Goal: Task Accomplishment & Management: Use online tool/utility

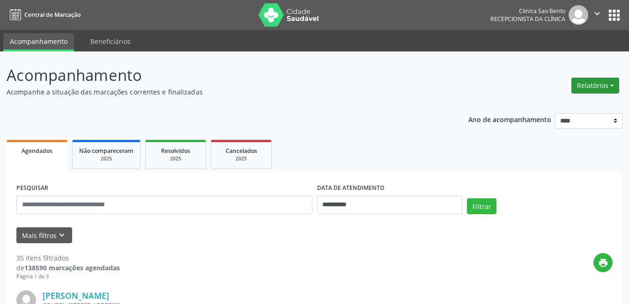
click at [598, 85] on button "Relatórios" at bounding box center [595, 86] width 48 height 16
click at [554, 105] on link "Agendamentos" at bounding box center [569, 105] width 101 height 13
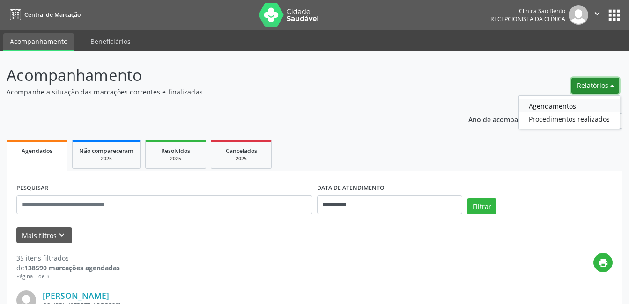
select select "*"
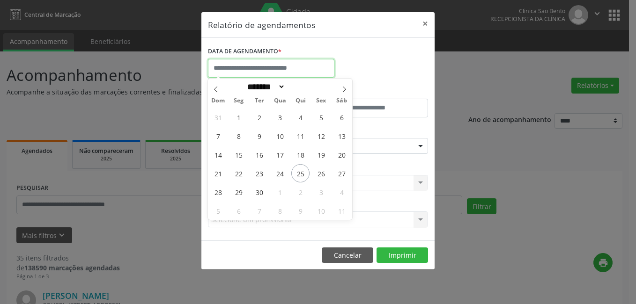
click at [252, 63] on input "text" at bounding box center [271, 68] width 126 height 19
click at [298, 173] on span "25" at bounding box center [300, 173] width 18 height 18
type input "**********"
click at [298, 173] on span "25" at bounding box center [300, 173] width 18 height 18
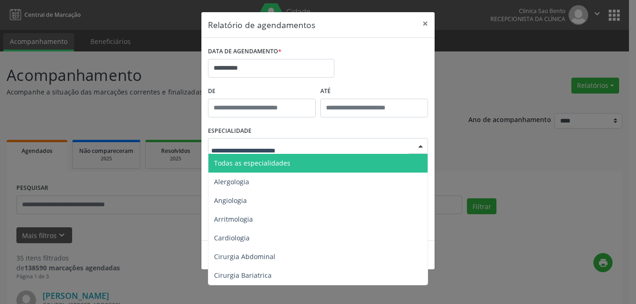
click at [257, 149] on input "text" at bounding box center [310, 150] width 198 height 19
click at [267, 163] on span "Todas as especialidades" at bounding box center [252, 163] width 76 height 9
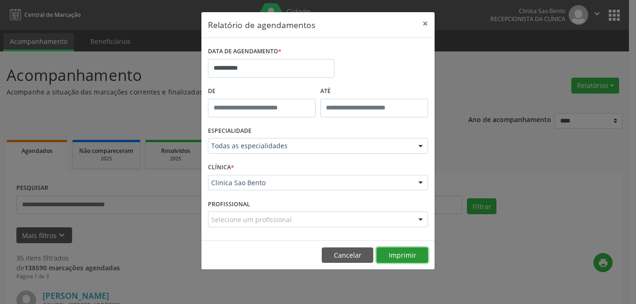
click at [410, 258] on button "Imprimir" at bounding box center [401, 256] width 51 height 16
